Goal: Unclear: Go to known website

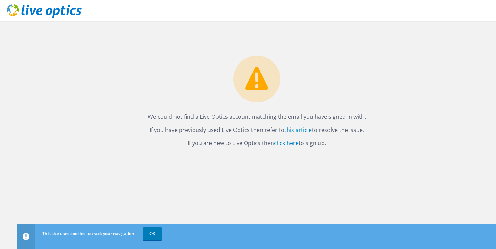
click at [57, 17] on icon at bounding box center [44, 11] width 75 height 14
